Goal: Obtain resource: Obtain resource

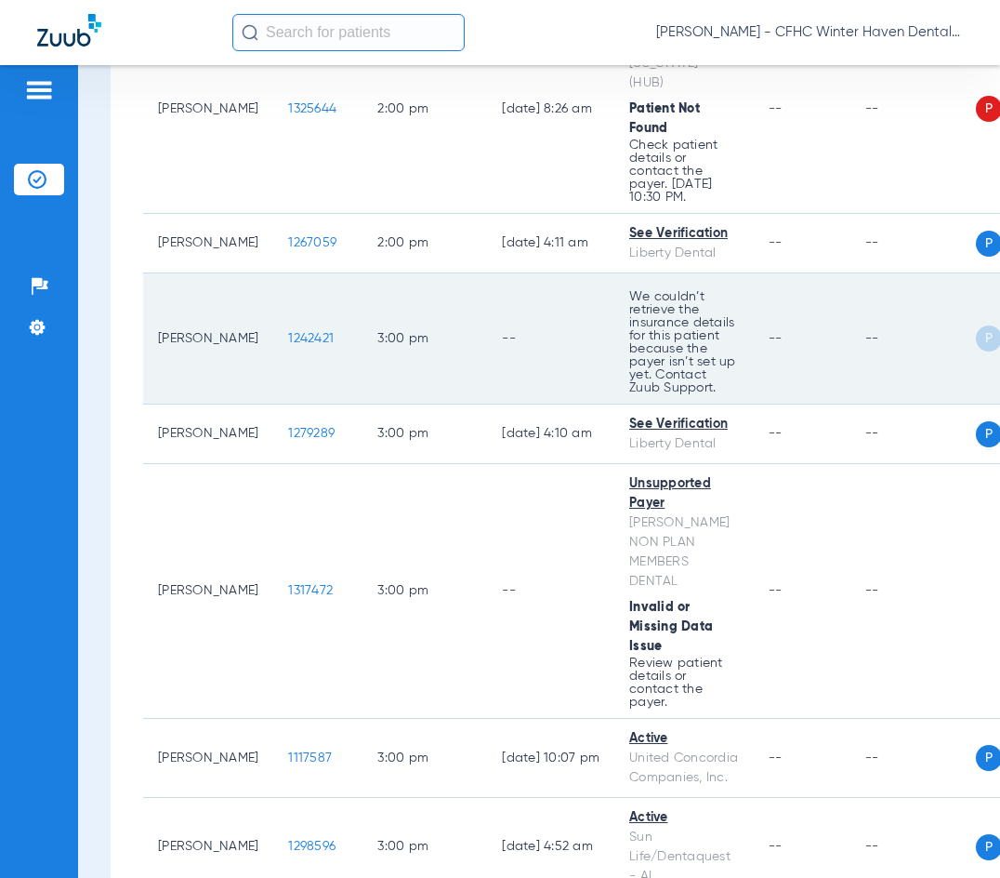
scroll to position [3998, 0]
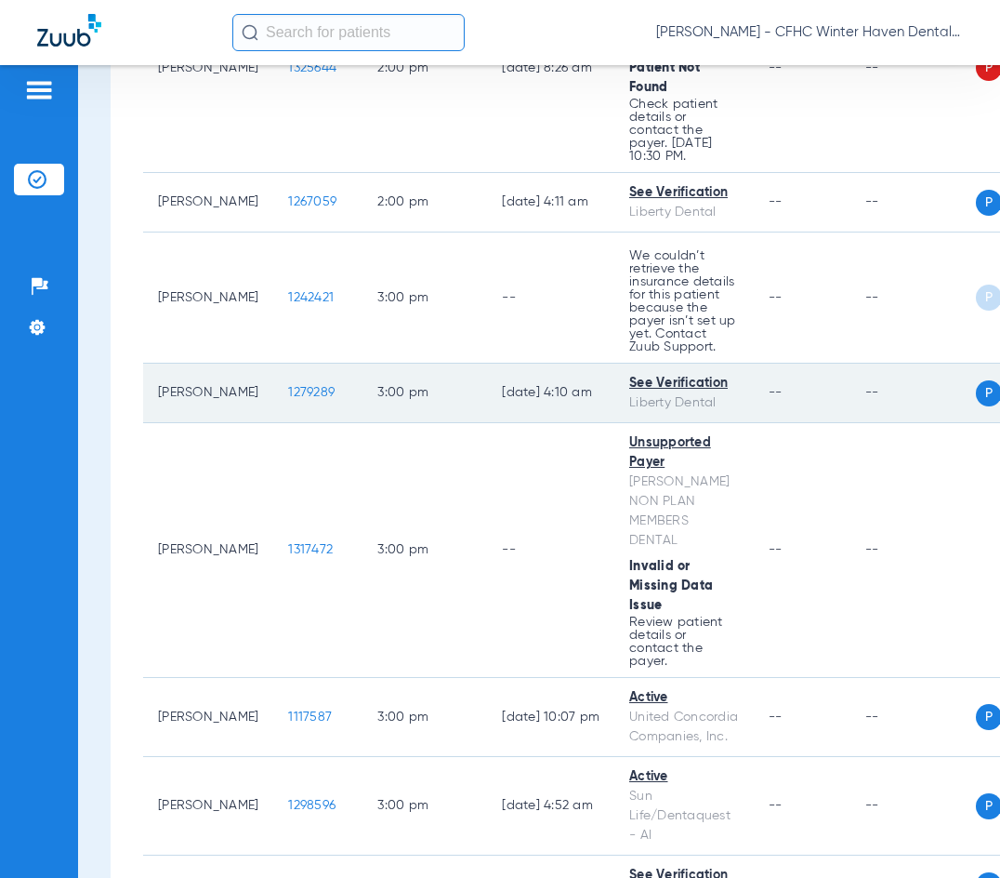
click at [302, 386] on span "1279289" at bounding box center [311, 392] width 46 height 13
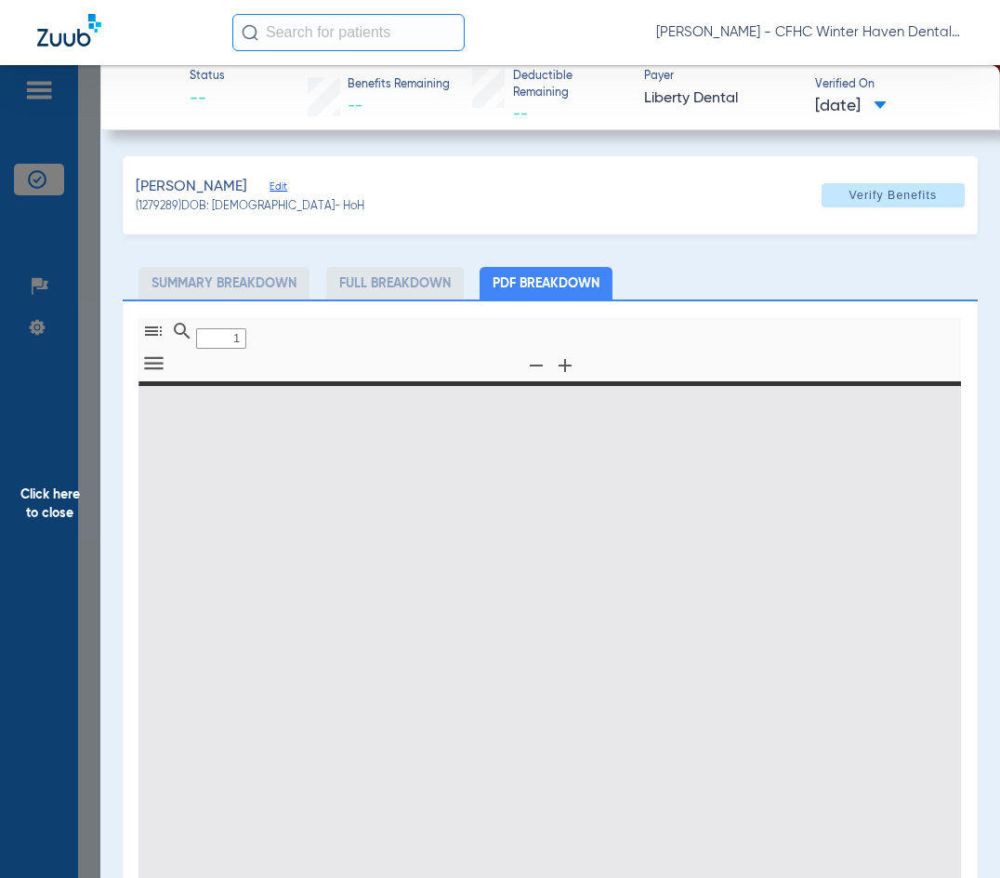
type input "0"
select select "page-width"
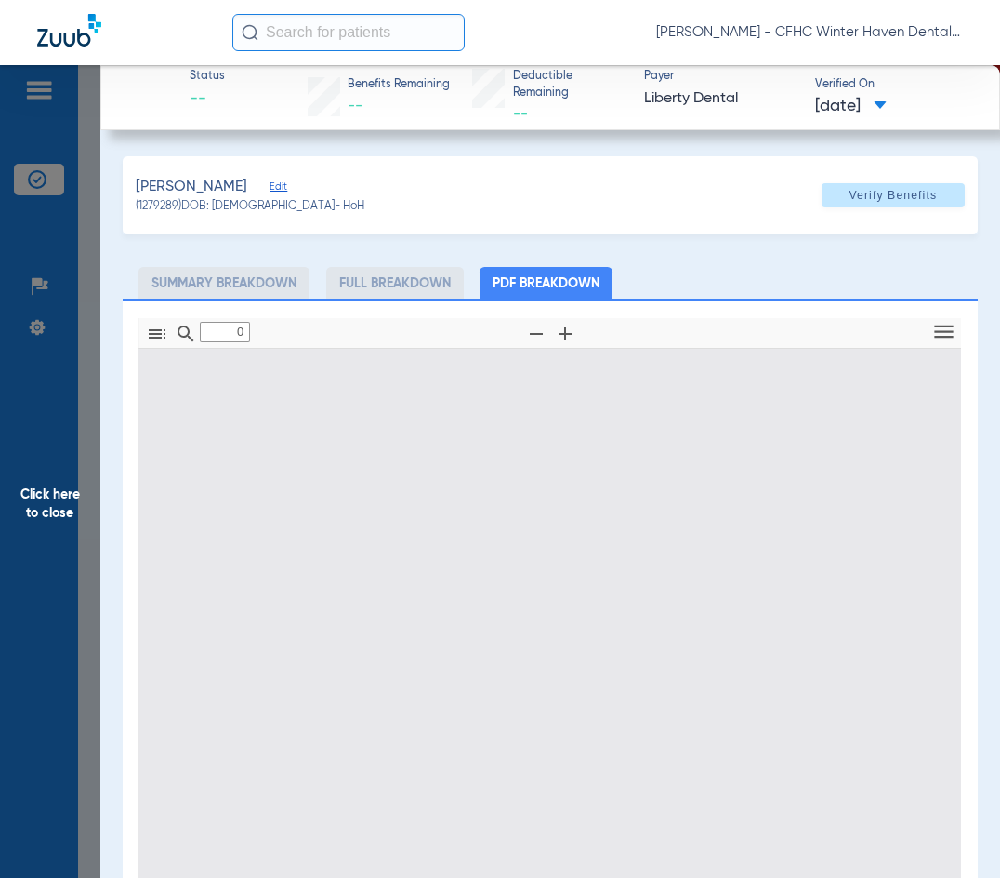
type input "1"
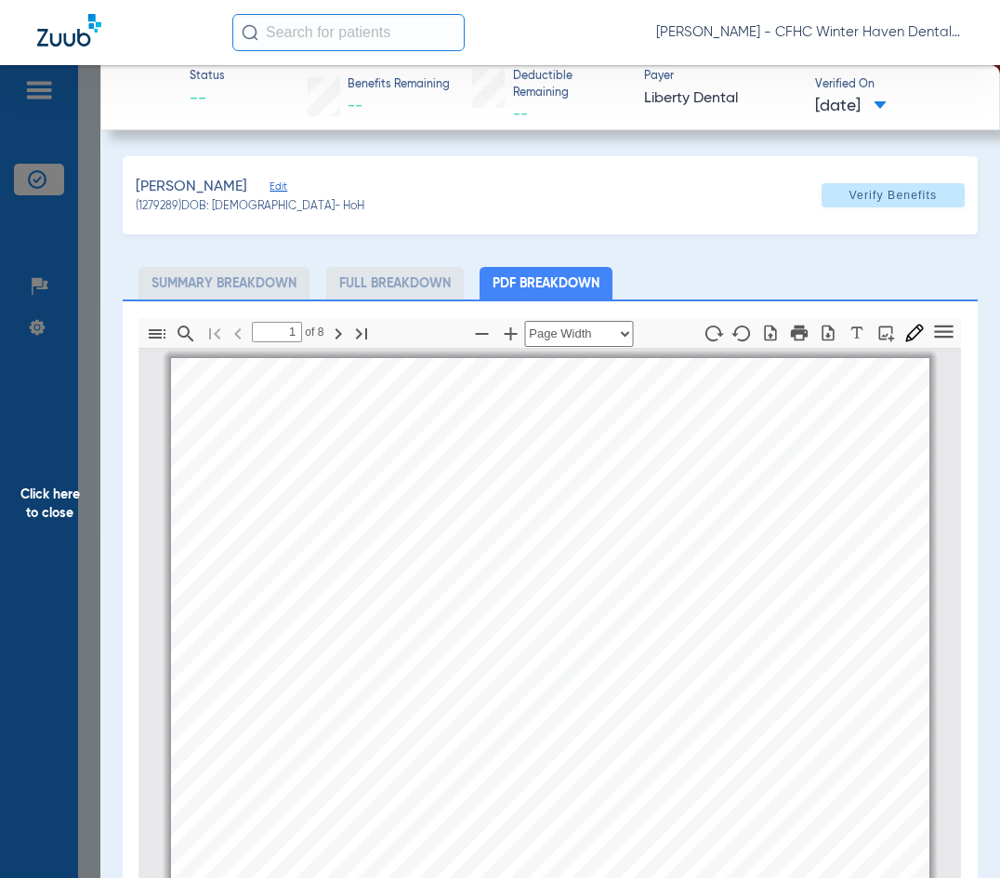
scroll to position [9, 0]
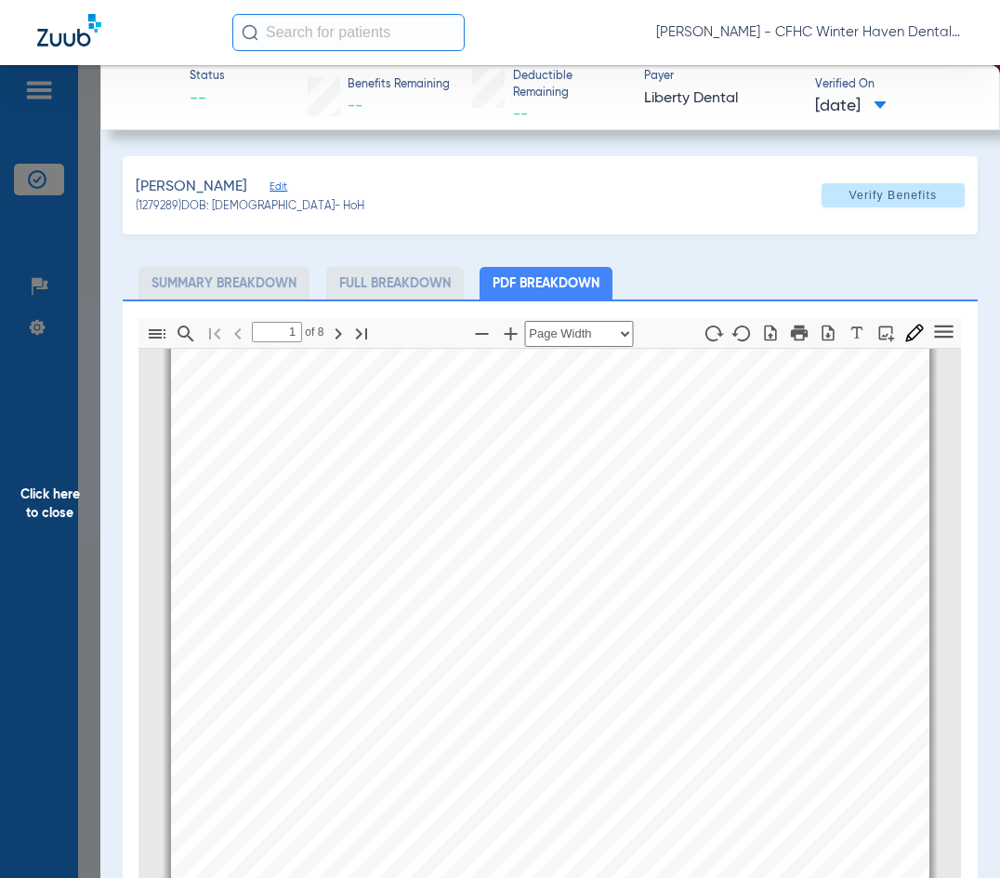
click at [891, 570] on div "Information provided below will be cross-checked with member eligibility record…" at bounding box center [550, 617] width 759 height 537
click at [819, 334] on icon "button" at bounding box center [828, 333] width 19 height 19
drag, startPoint x: 28, startPoint y: 509, endPoint x: 367, endPoint y: 140, distance: 500.7
click at [28, 507] on span "Click here to close" at bounding box center [50, 504] width 100 height 878
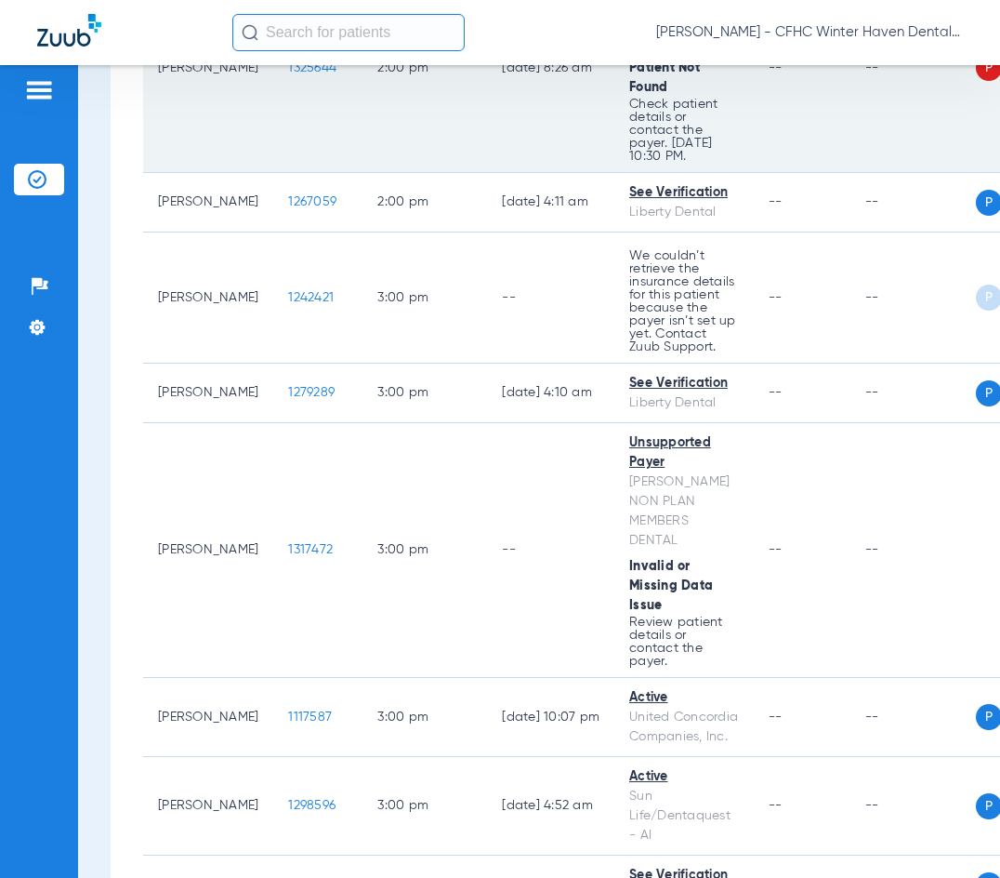
click at [363, 73] on td "2:00 PM" at bounding box center [425, 68] width 125 height 209
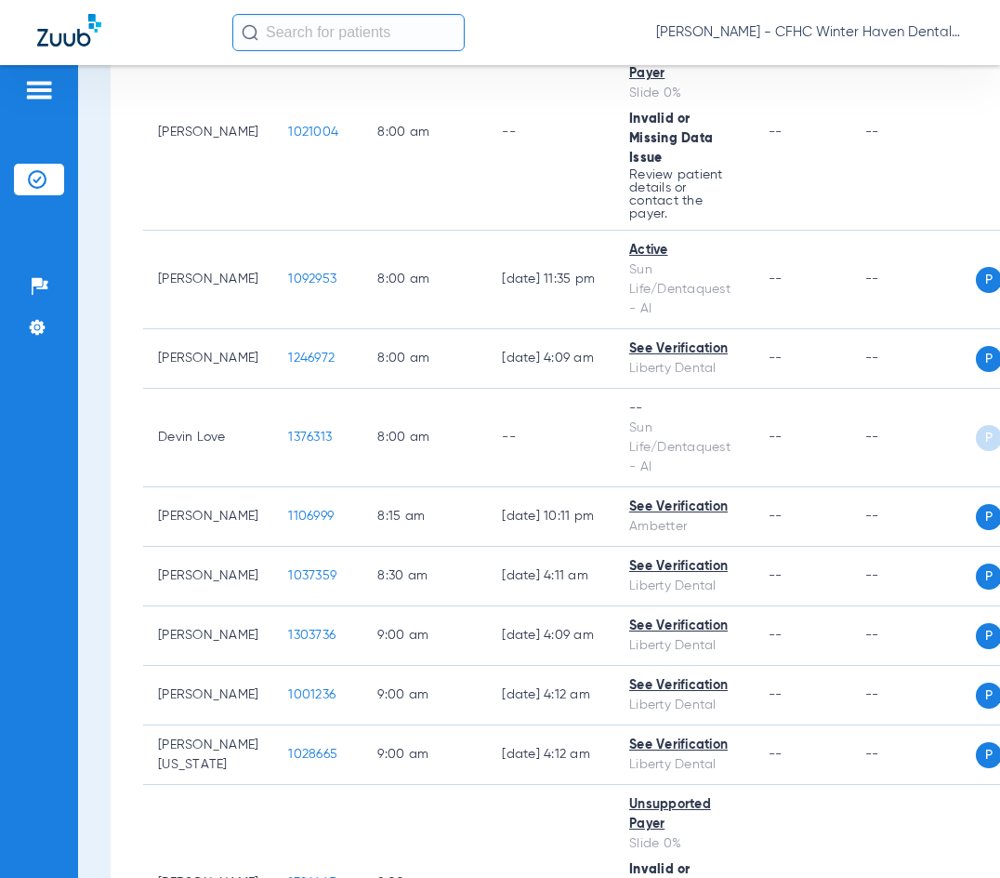
scroll to position [0, 0]
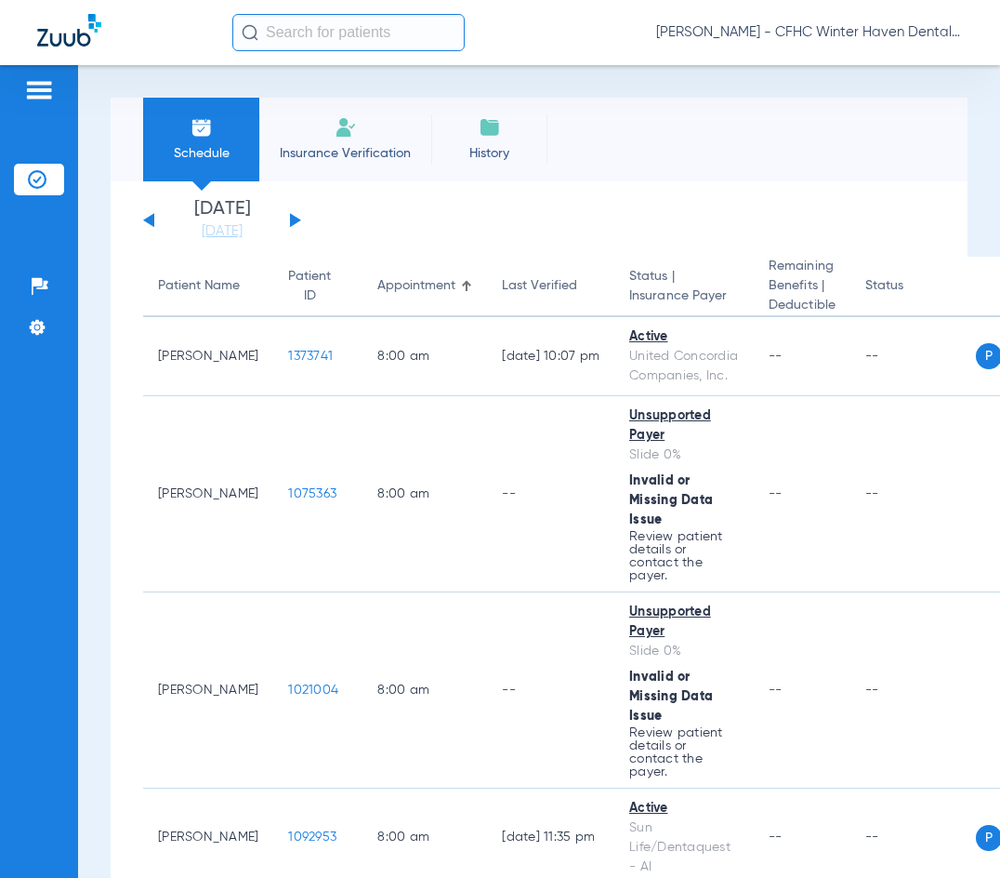
click at [295, 216] on div "[DATE] [DATE] [DATE] [DATE] [DATE] [DATE] [DATE] [DATE] [DATE] [DATE] [DATE] [D…" at bounding box center [222, 220] width 158 height 41
click at [295, 218] on button at bounding box center [295, 220] width 11 height 14
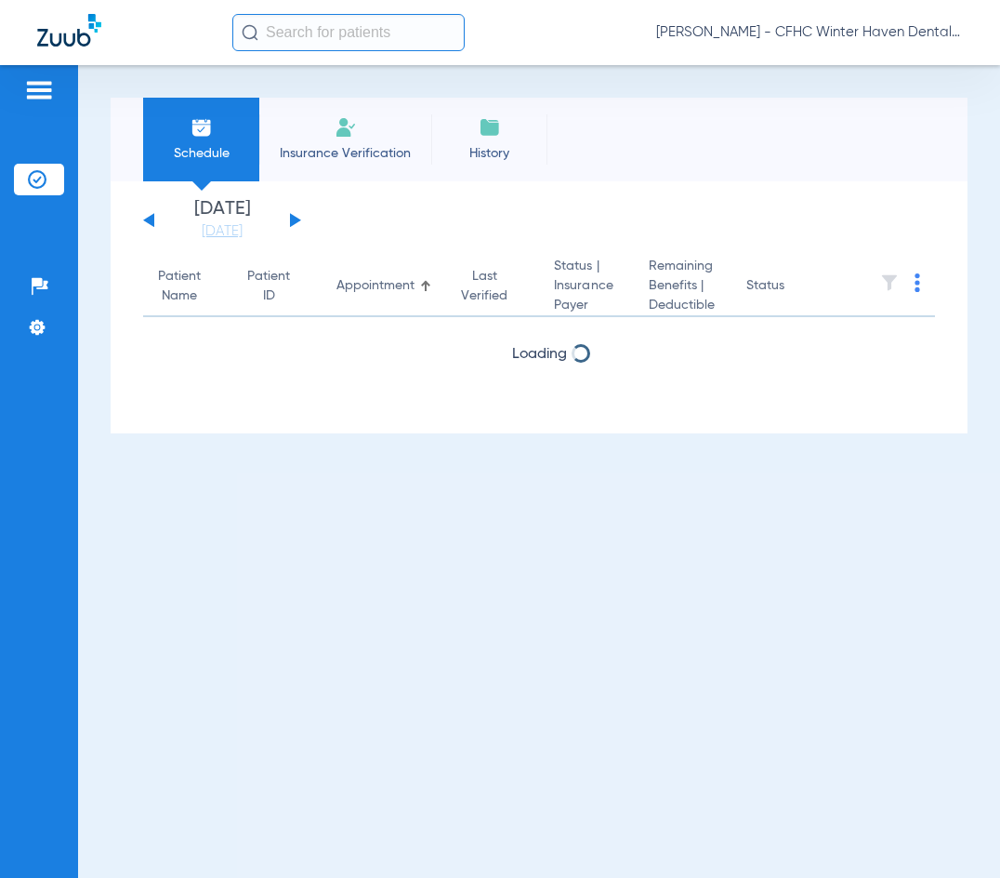
click at [294, 218] on button at bounding box center [295, 220] width 11 height 14
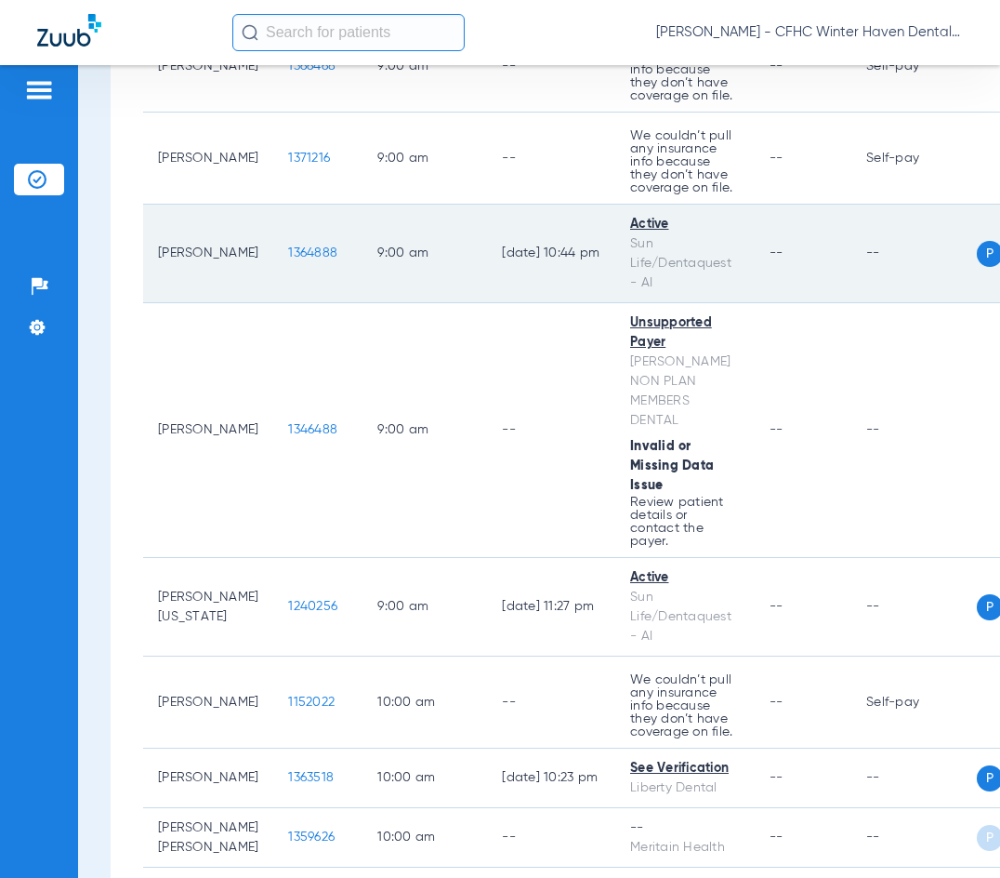
scroll to position [1023, 0]
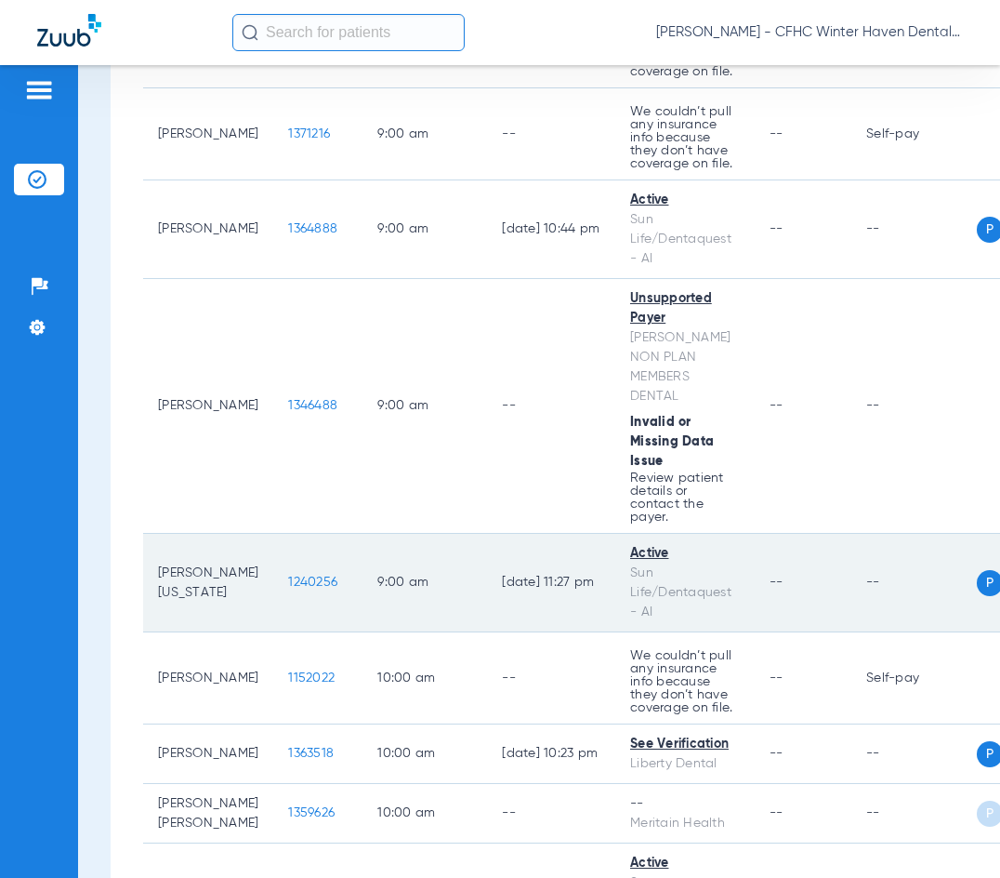
click at [289, 576] on span "1240256" at bounding box center [312, 582] width 49 height 13
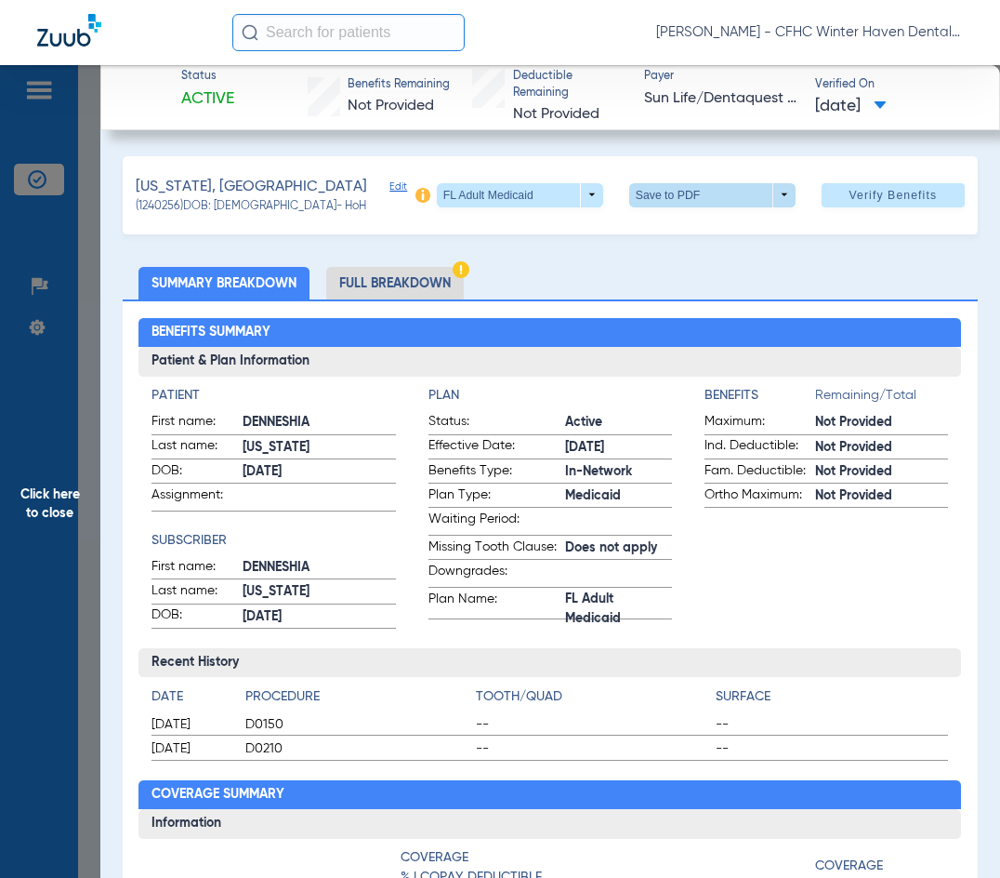
click at [691, 194] on span at bounding box center [712, 195] width 45 height 45
click at [672, 235] on button "insert_drive_file Save to PDF" at bounding box center [686, 231] width 140 height 37
click at [521, 308] on div "Benefits Summary Patient & Plan Information Patient First name: DENNESHIA Last …" at bounding box center [550, 728] width 855 height 858
click at [27, 508] on span "Click here to close" at bounding box center [50, 504] width 100 height 878
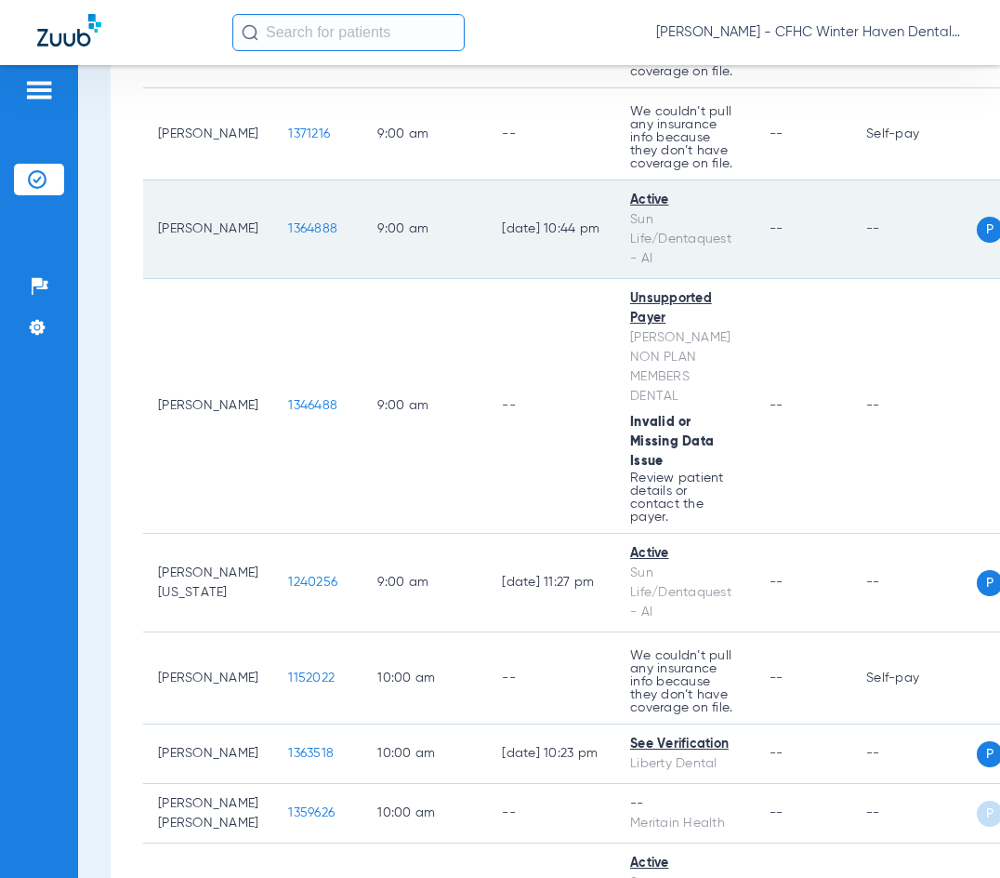
click at [289, 222] on span "1364888" at bounding box center [312, 228] width 49 height 13
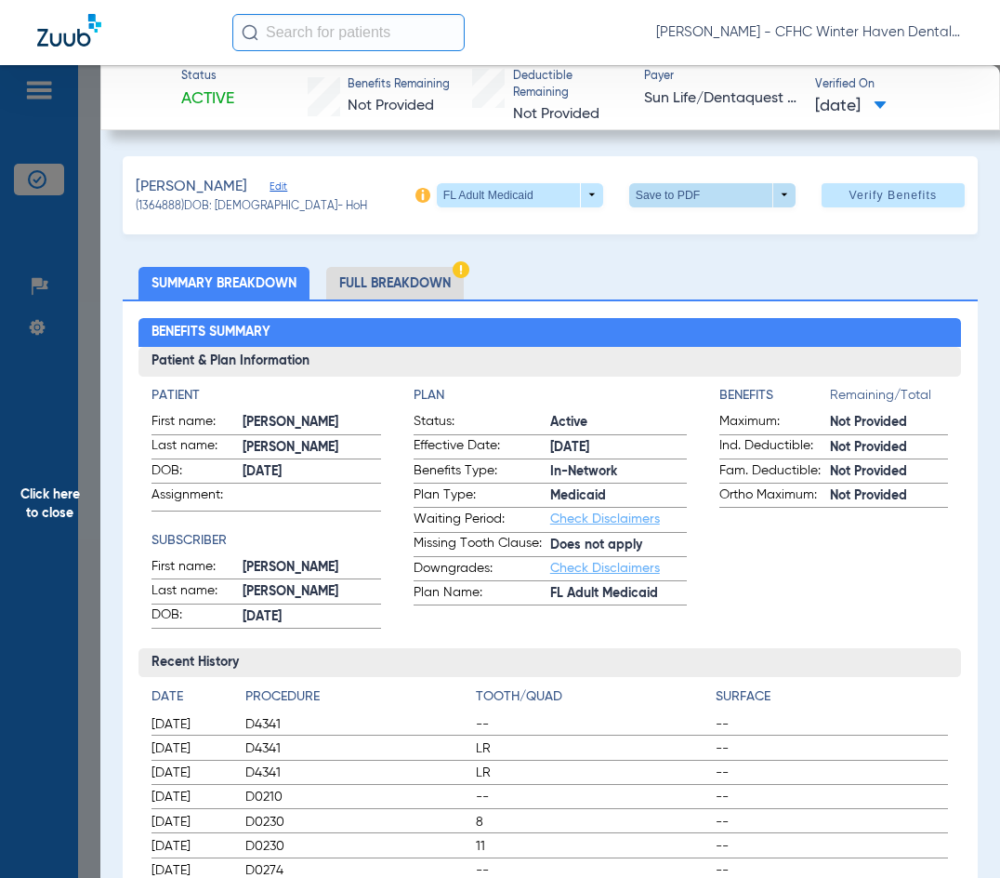
click at [660, 196] on span at bounding box center [712, 195] width 166 height 24
click at [663, 230] on button "insert_drive_file Save to PDF" at bounding box center [686, 231] width 140 height 37
click at [41, 506] on span "Click here to close" at bounding box center [50, 504] width 100 height 878
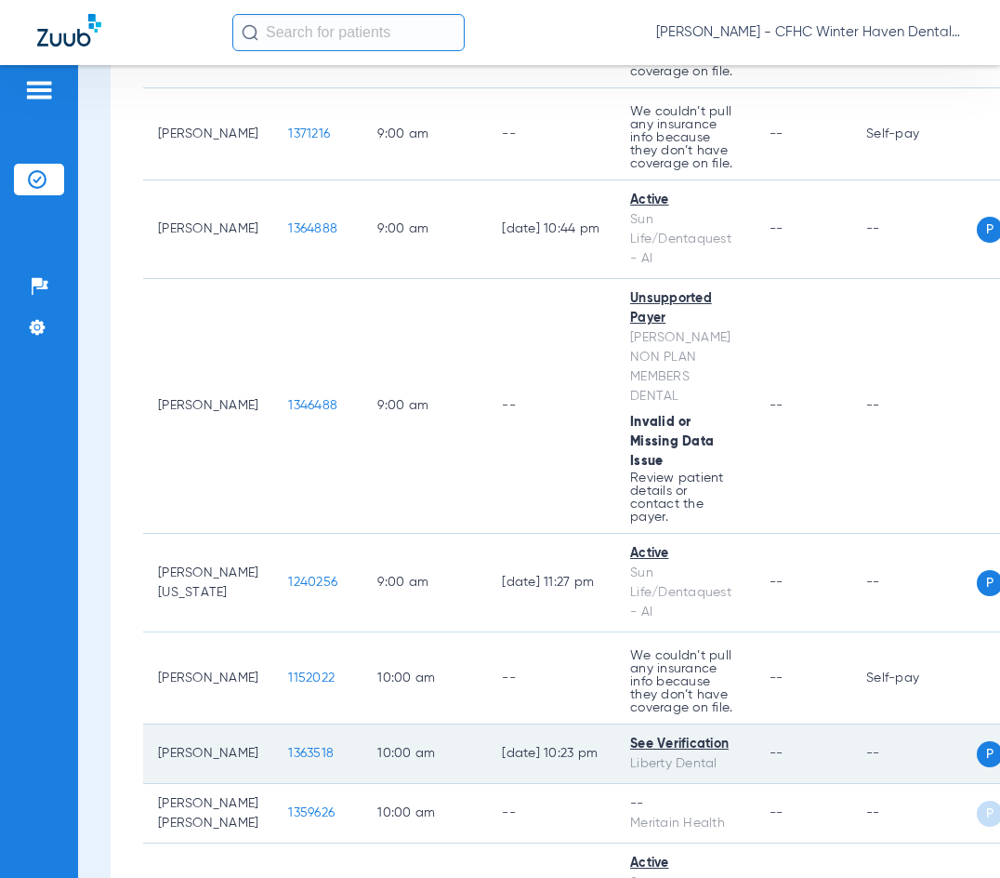
click at [288, 747] on span "1363518" at bounding box center [311, 753] width 46 height 13
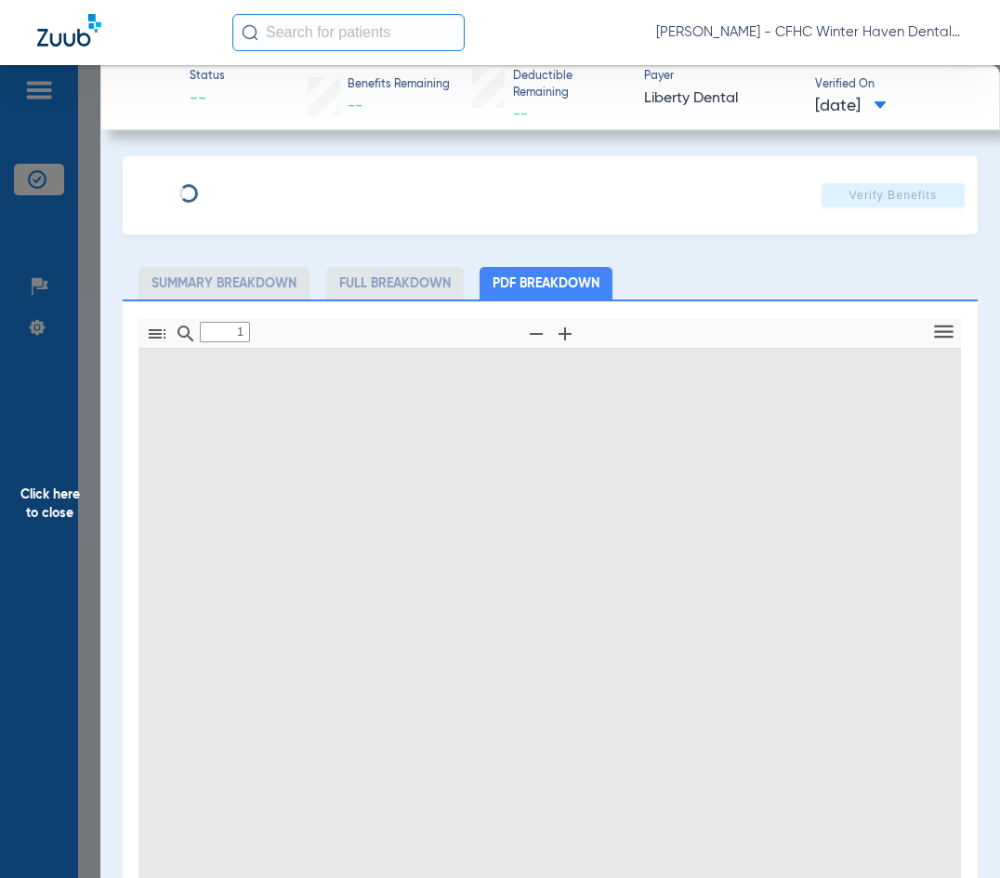
type input "0"
select select "page-width"
type input "1"
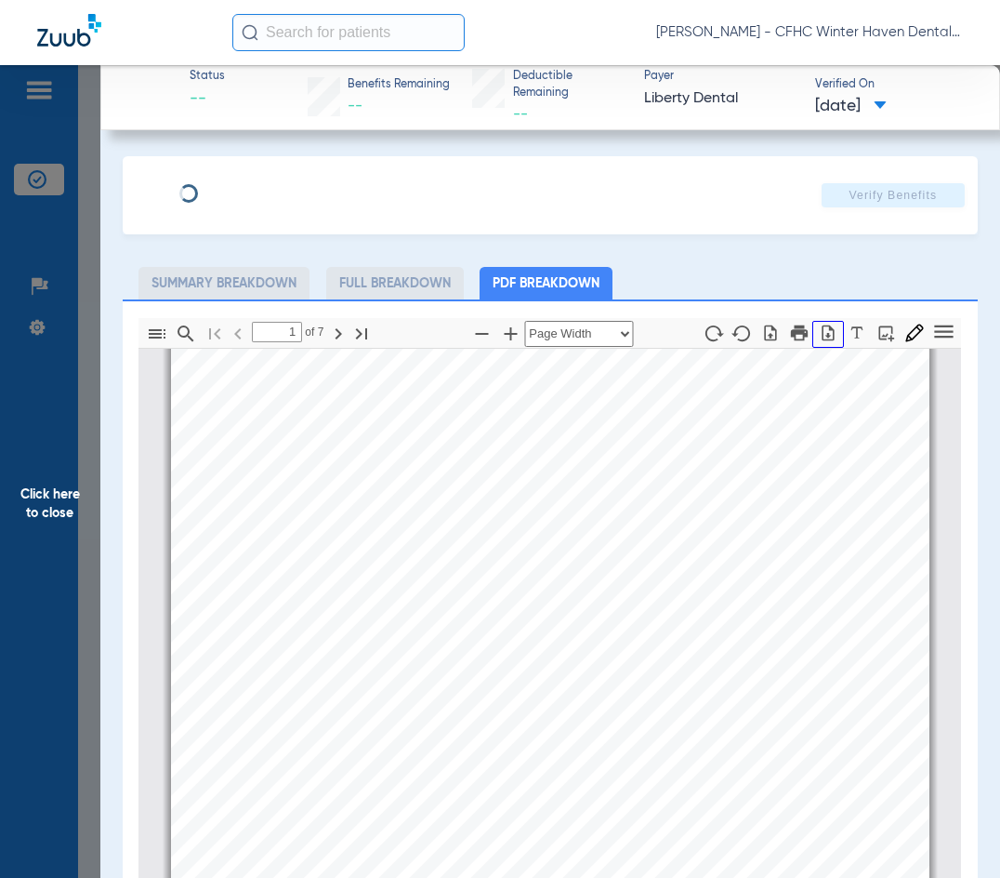
click at [819, 330] on icon "button" at bounding box center [828, 333] width 19 height 19
click at [298, 627] on div "Information provided below will be cross-checked with member eligibility record…" at bounding box center [550, 617] width 759 height 537
click at [56, 494] on span "Click here to close" at bounding box center [50, 504] width 100 height 878
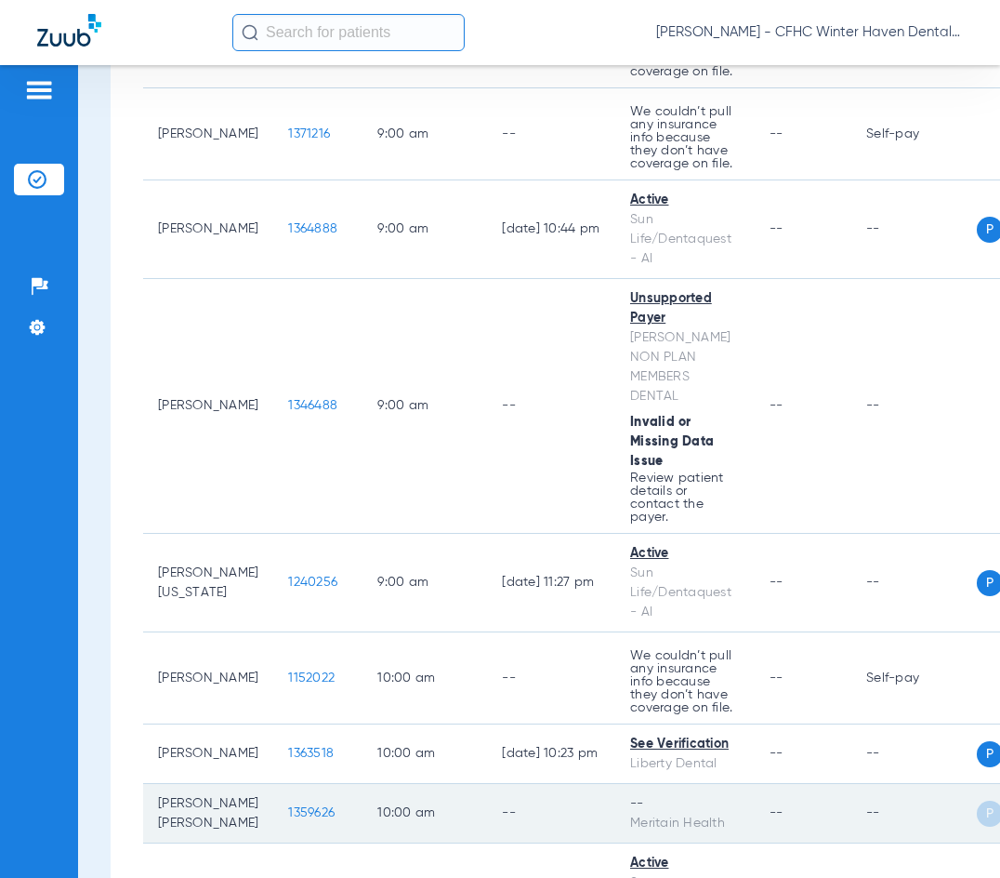
click at [288, 806] on span "1359626" at bounding box center [311, 812] width 46 height 13
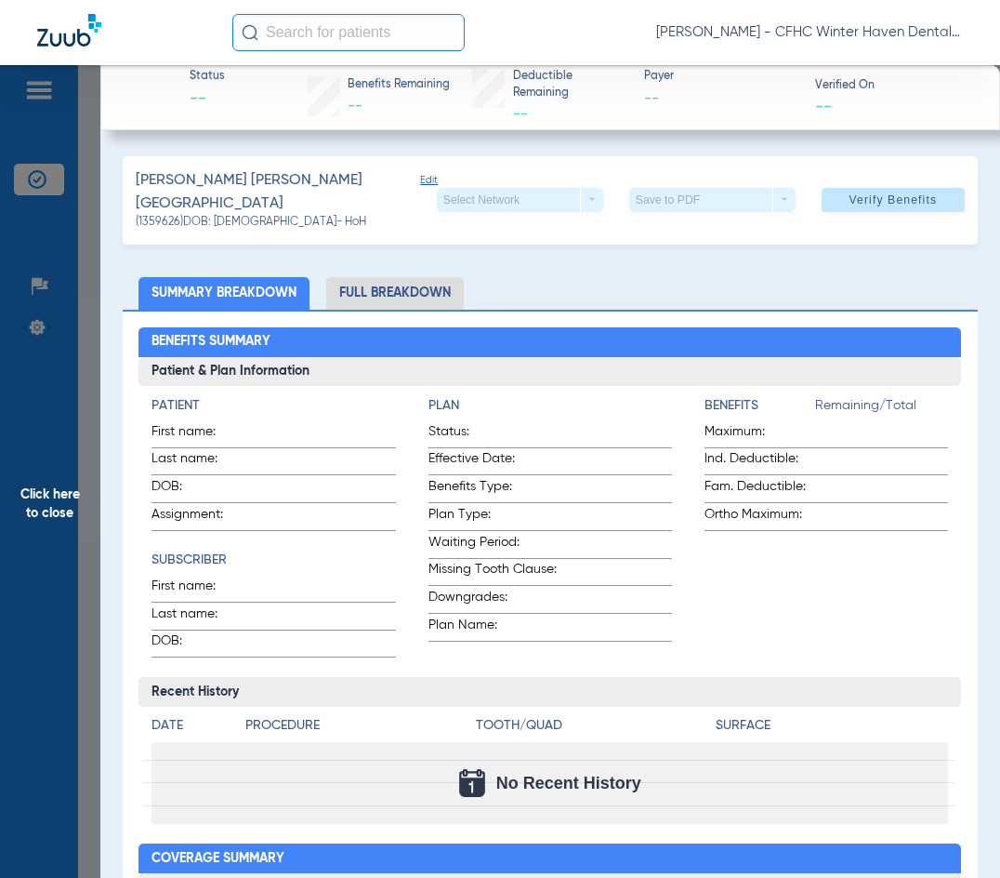
click at [38, 532] on span "Click here to close" at bounding box center [50, 504] width 100 height 878
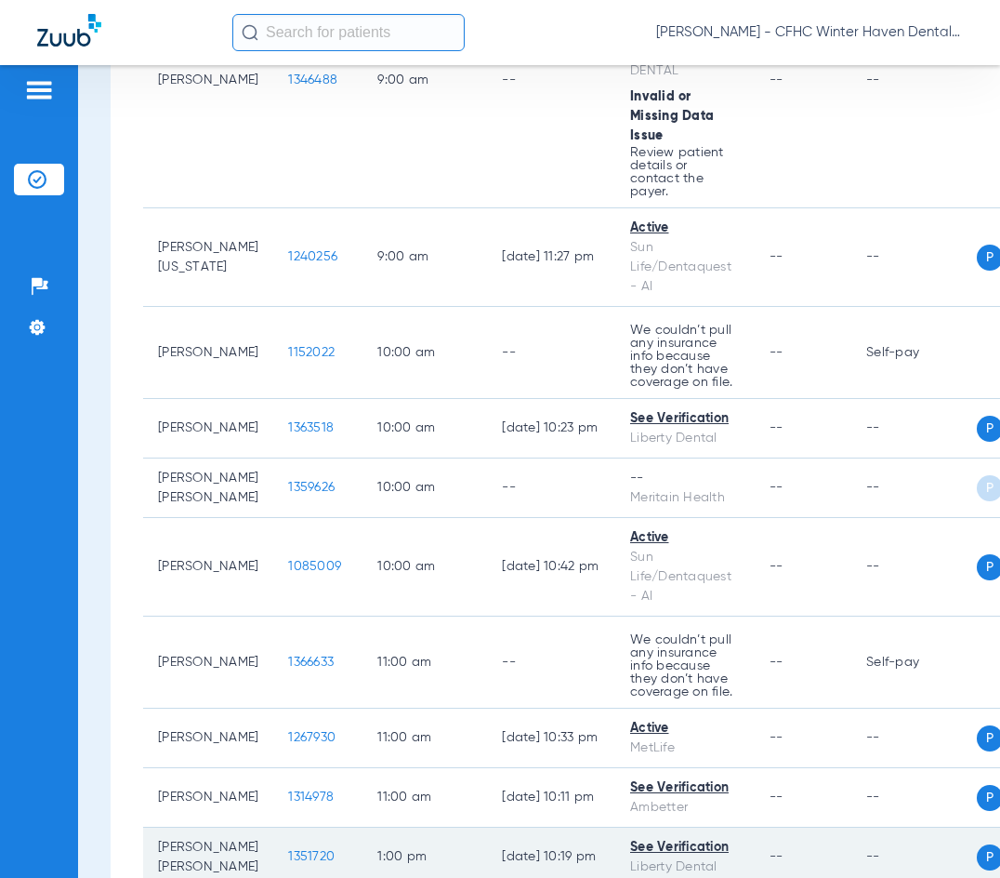
scroll to position [1395, 0]
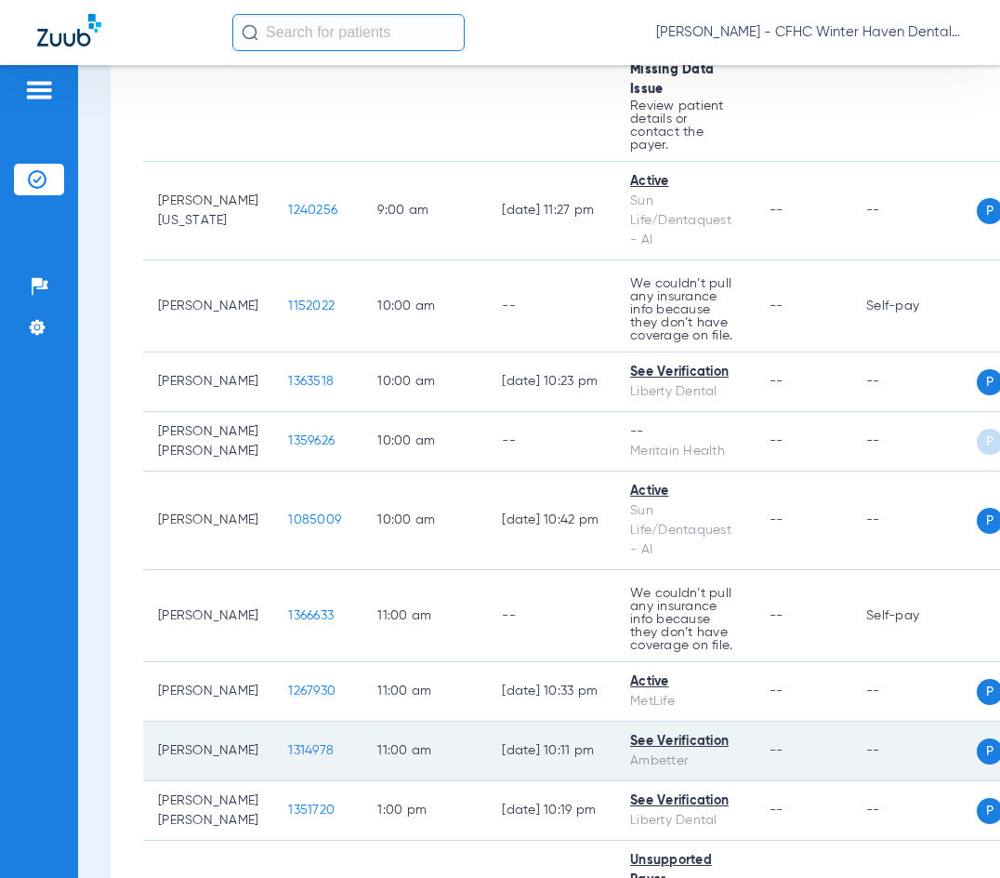
click at [288, 744] on span "1314978" at bounding box center [311, 750] width 46 height 13
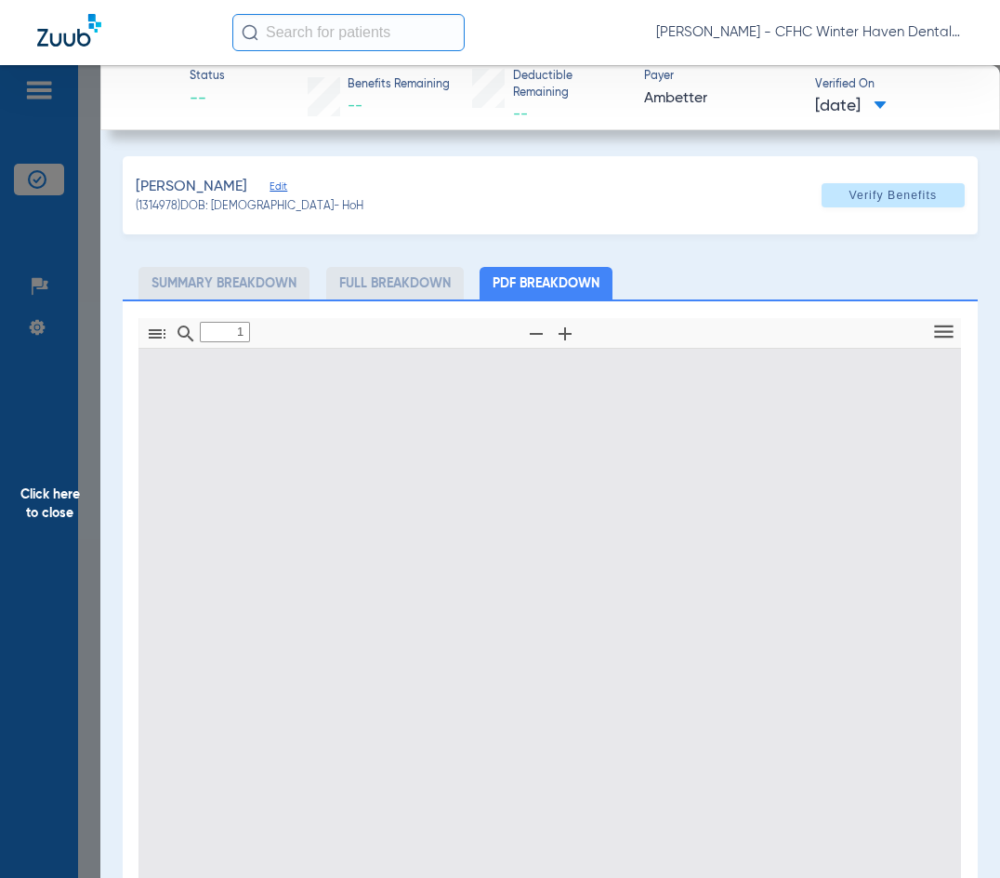
type input "0"
select select "page-width"
type input "1"
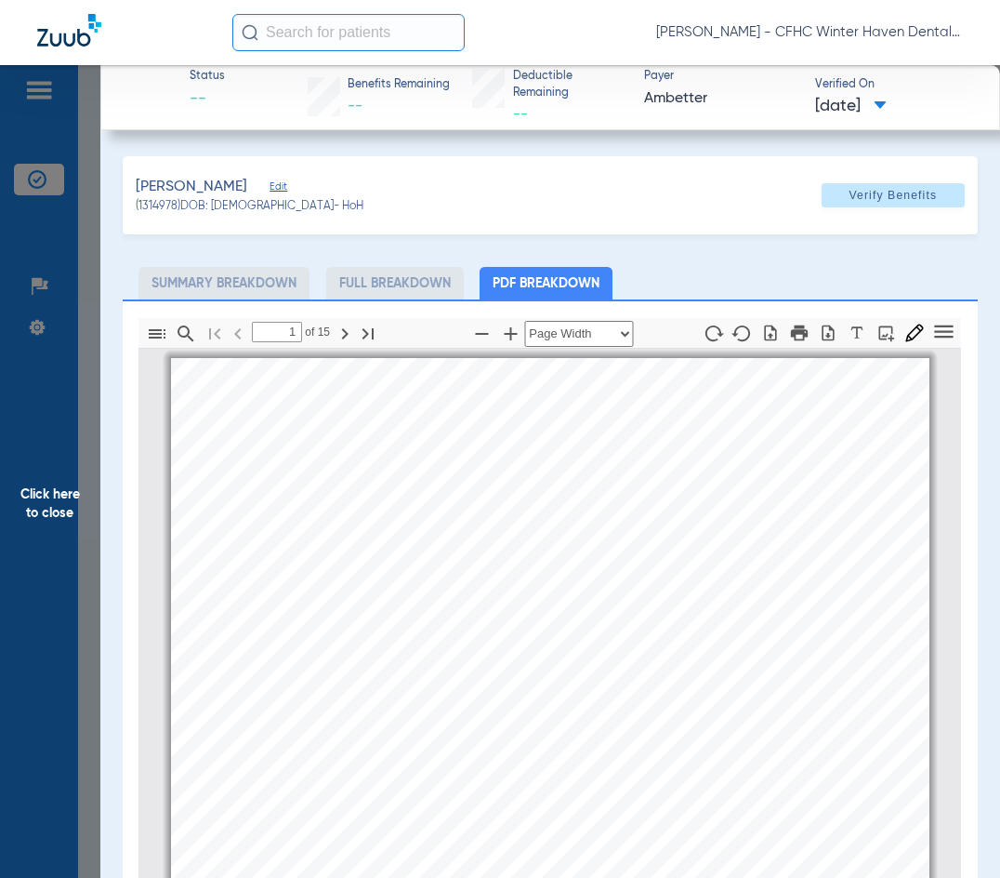
scroll to position [9, 0]
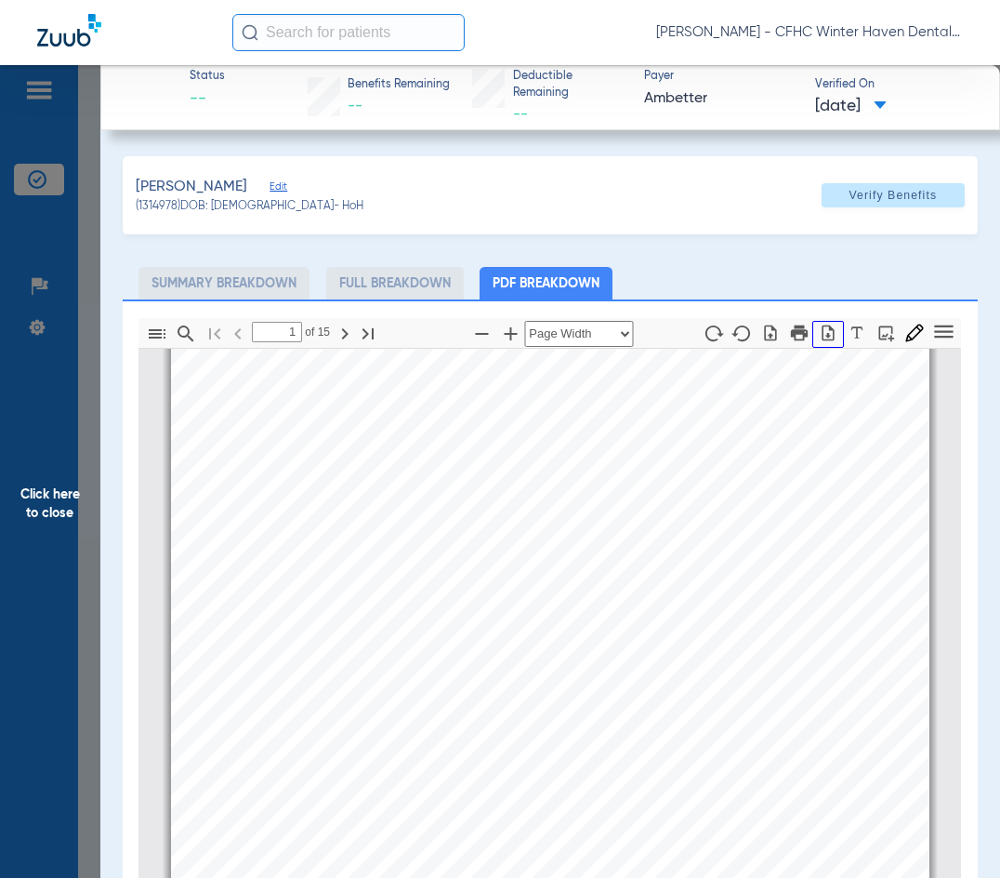
click at [819, 334] on icon "button" at bounding box center [828, 333] width 19 height 19
drag, startPoint x: 22, startPoint y: 474, endPoint x: 37, endPoint y: 496, distance: 26.1
click at [22, 475] on span "Click here to close" at bounding box center [50, 504] width 100 height 878
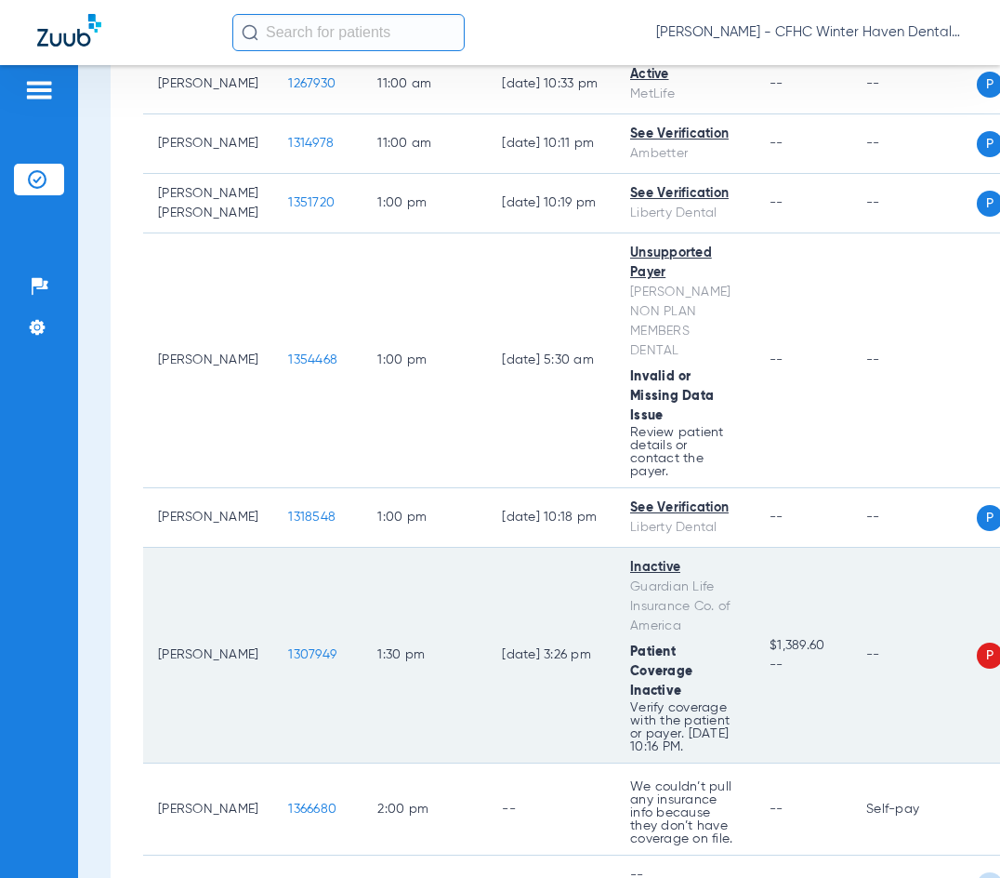
scroll to position [2045, 0]
